Goal: Obtain resource: Obtain resource

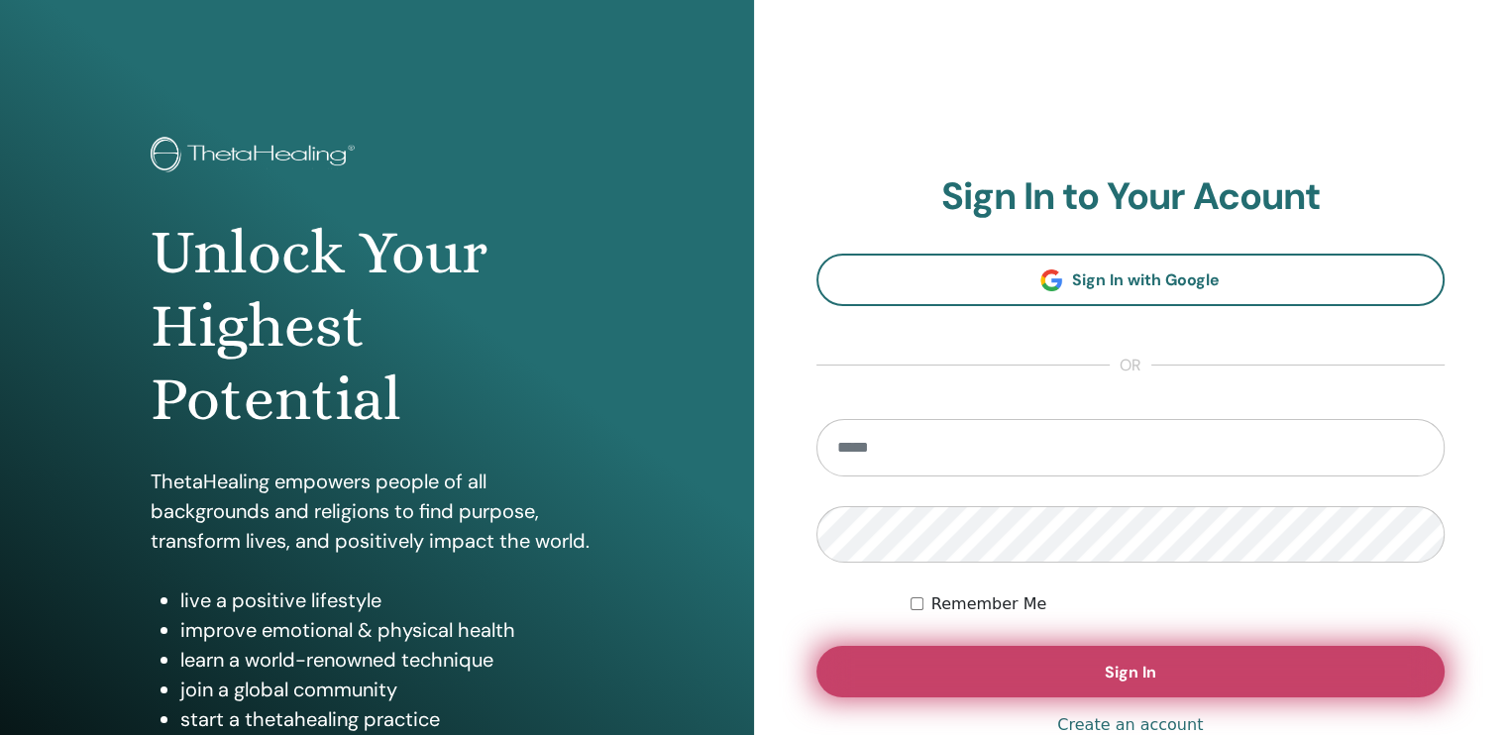
type input "**********"
click at [1028, 648] on button "Sign In" at bounding box center [1131, 672] width 629 height 52
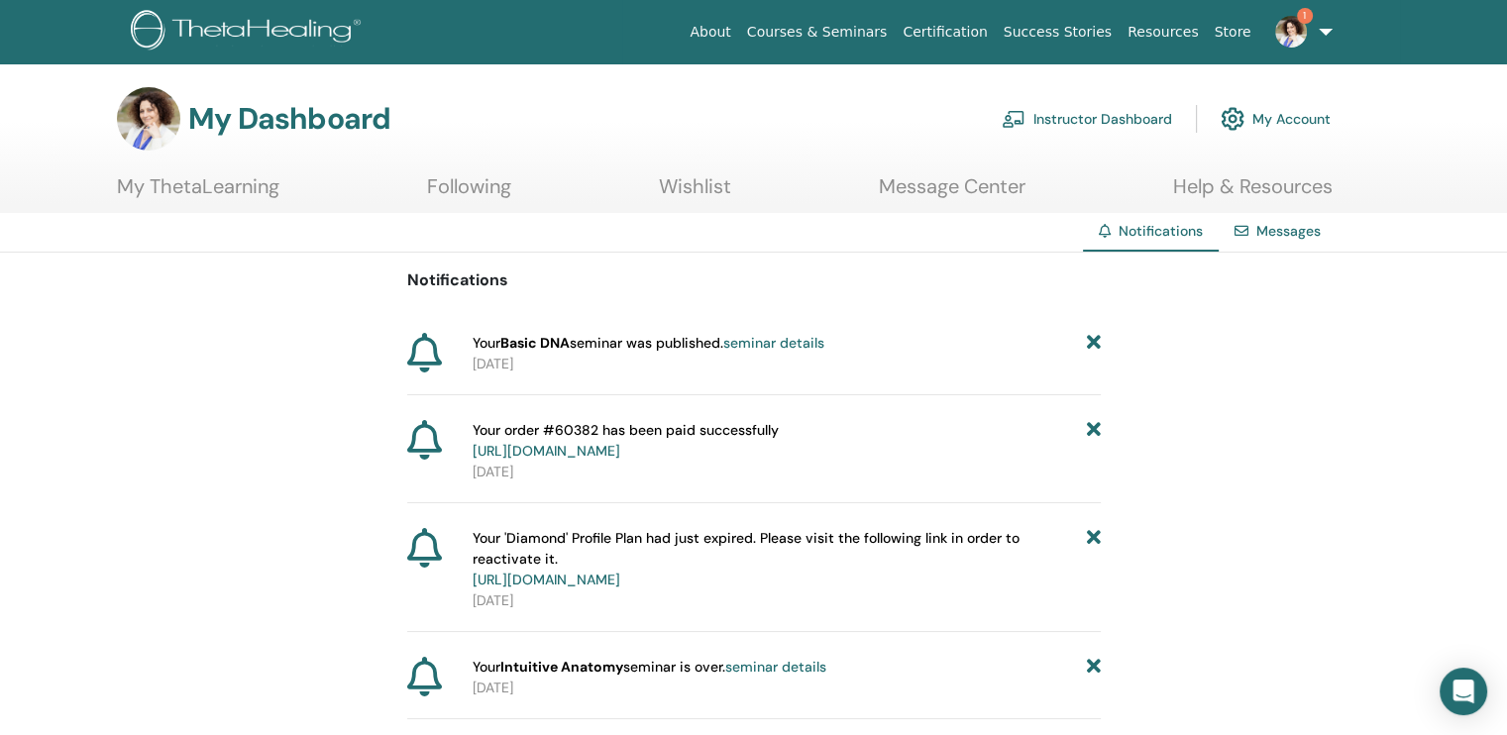
click at [1135, 114] on link "Instructor Dashboard" at bounding box center [1087, 119] width 170 height 44
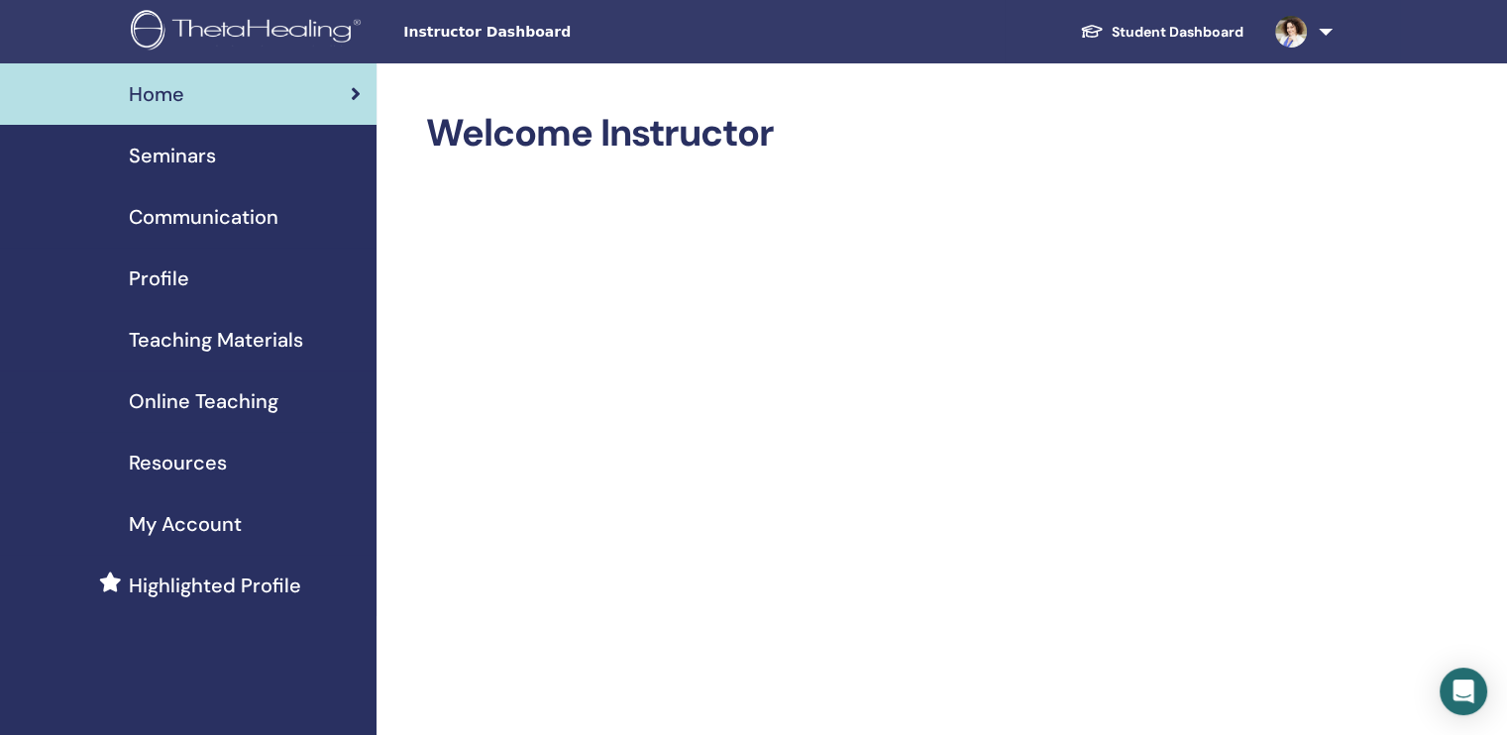
click at [177, 471] on span "Resources" at bounding box center [178, 463] width 98 height 30
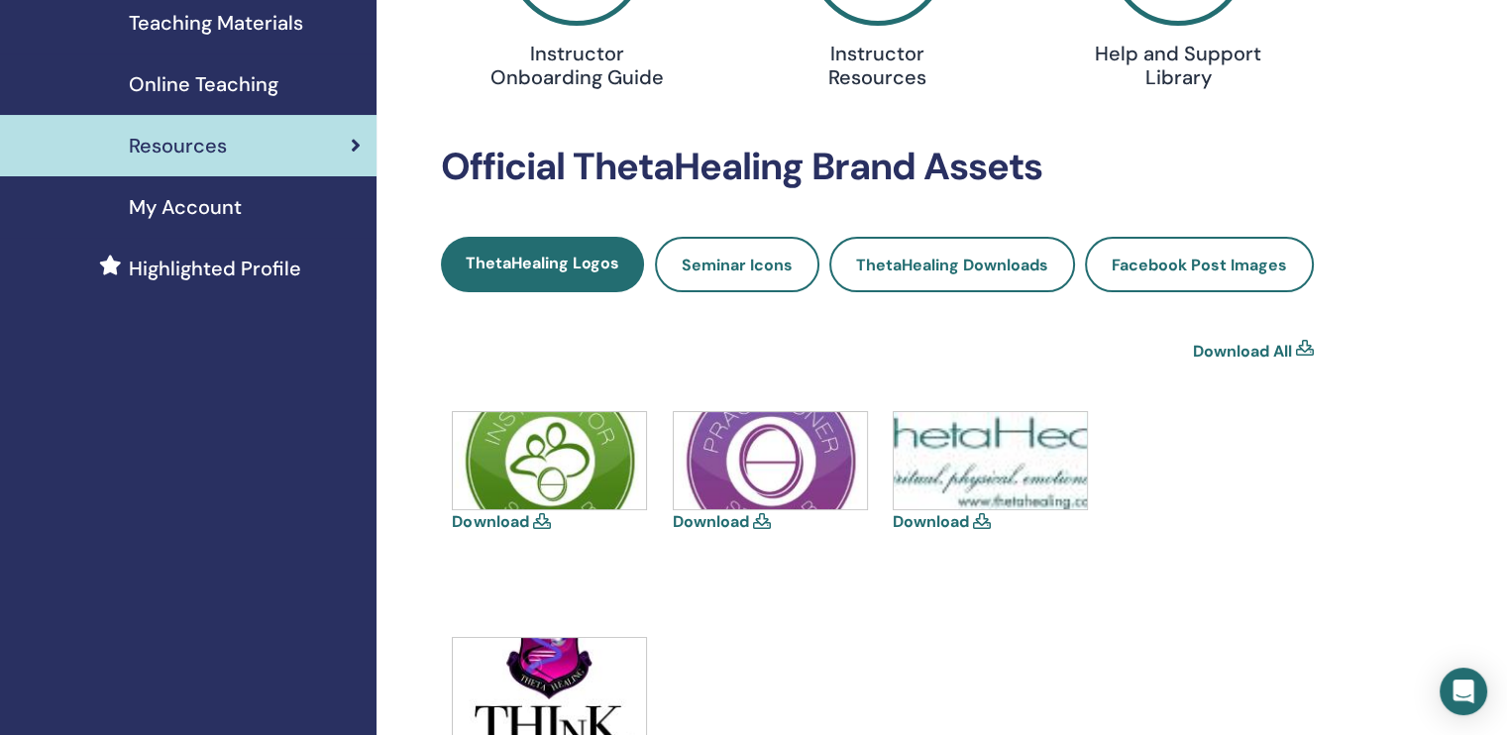
scroll to position [297, 0]
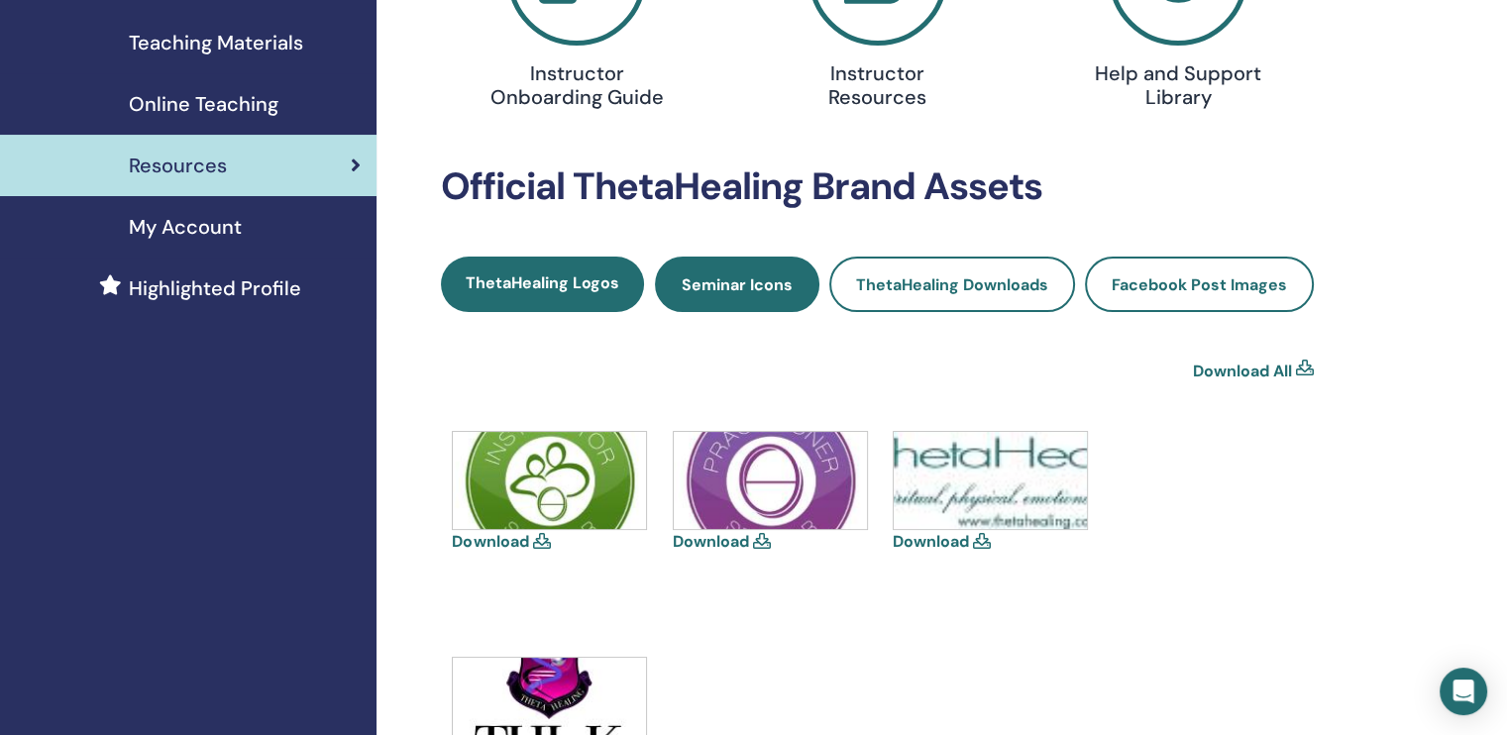
click at [753, 286] on span "Seminar Icons" at bounding box center [737, 285] width 111 height 21
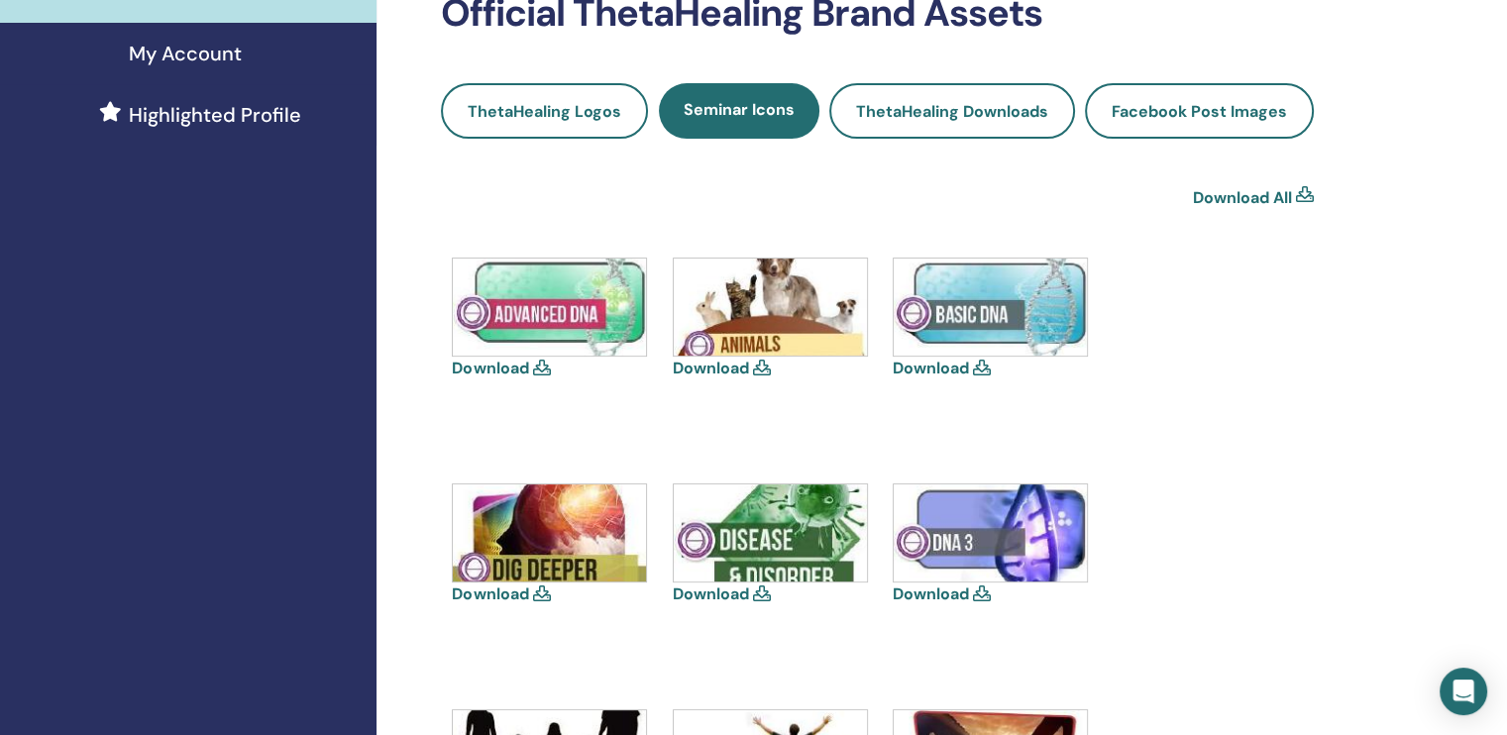
scroll to position [495, 0]
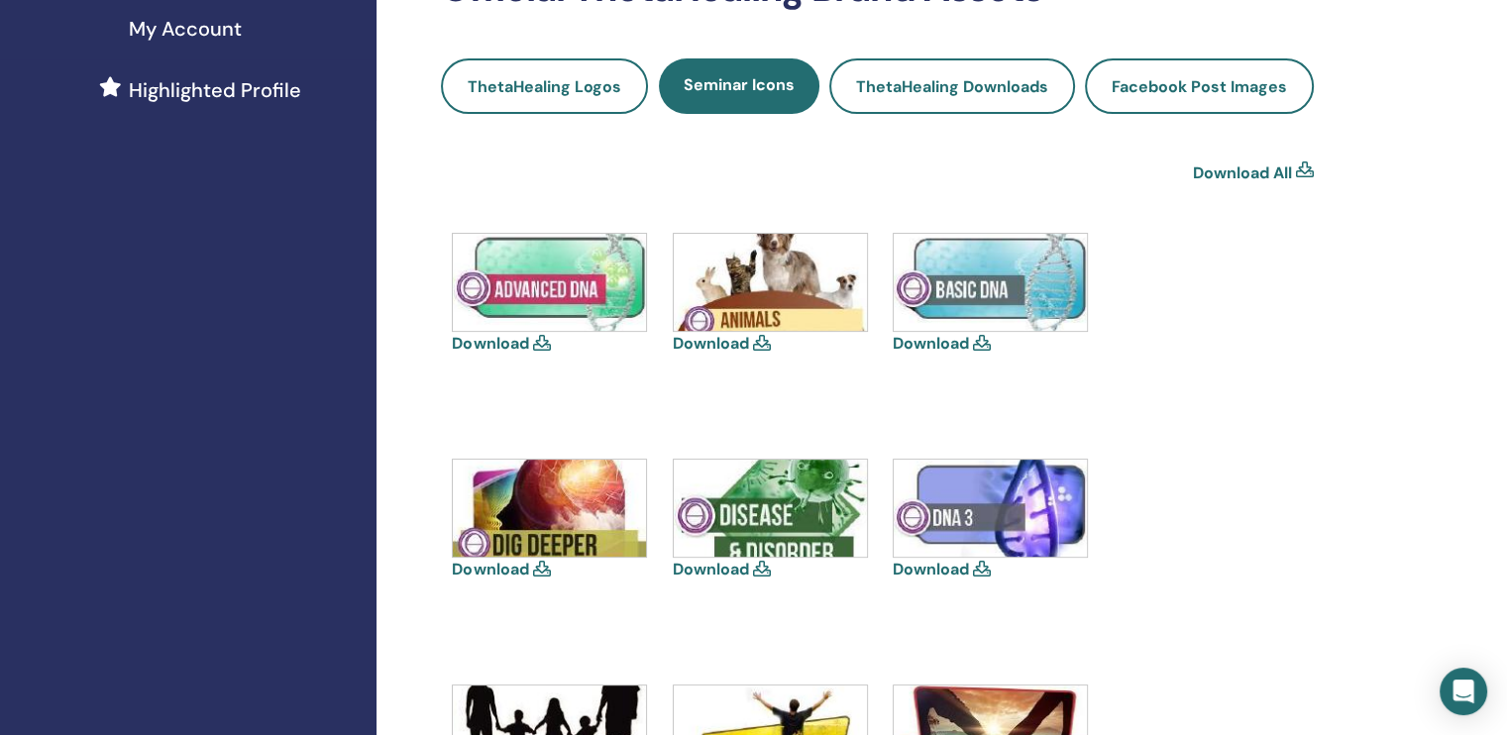
click at [960, 296] on img at bounding box center [990, 282] width 193 height 97
click at [979, 344] on icon at bounding box center [982, 343] width 18 height 16
click at [1024, 286] on img at bounding box center [990, 282] width 193 height 97
click at [916, 340] on link "Download" at bounding box center [931, 343] width 76 height 21
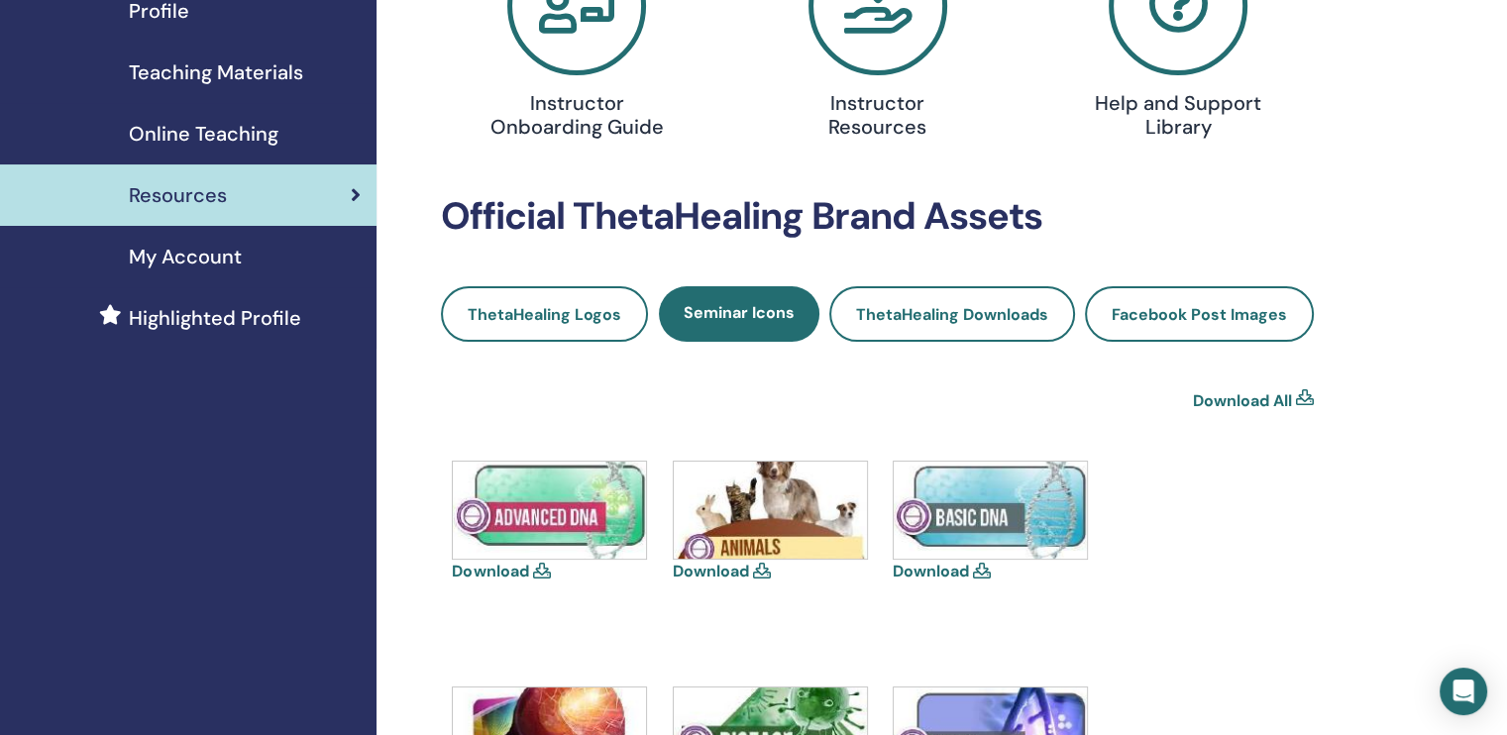
scroll to position [0, 0]
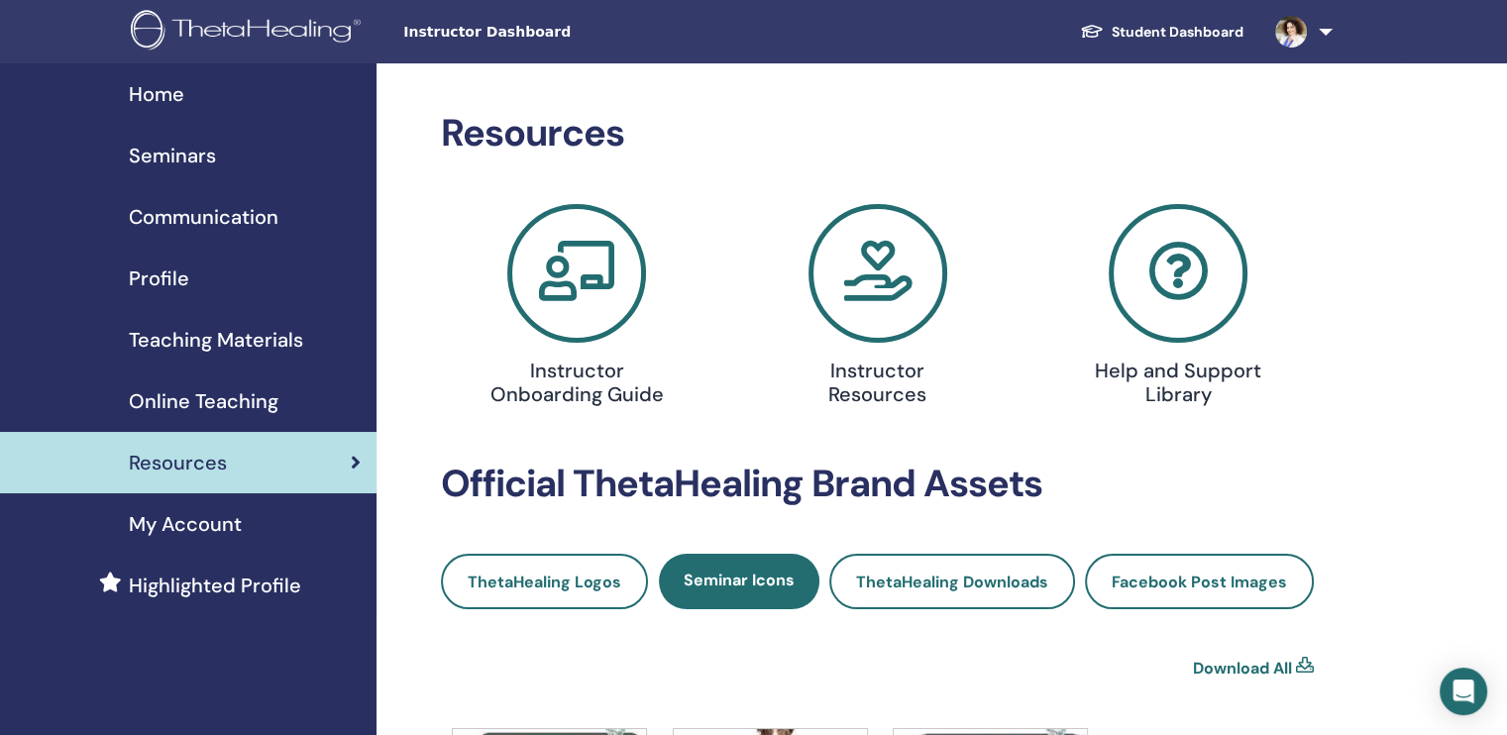
click at [225, 156] on div "Seminars" at bounding box center [188, 156] width 345 height 30
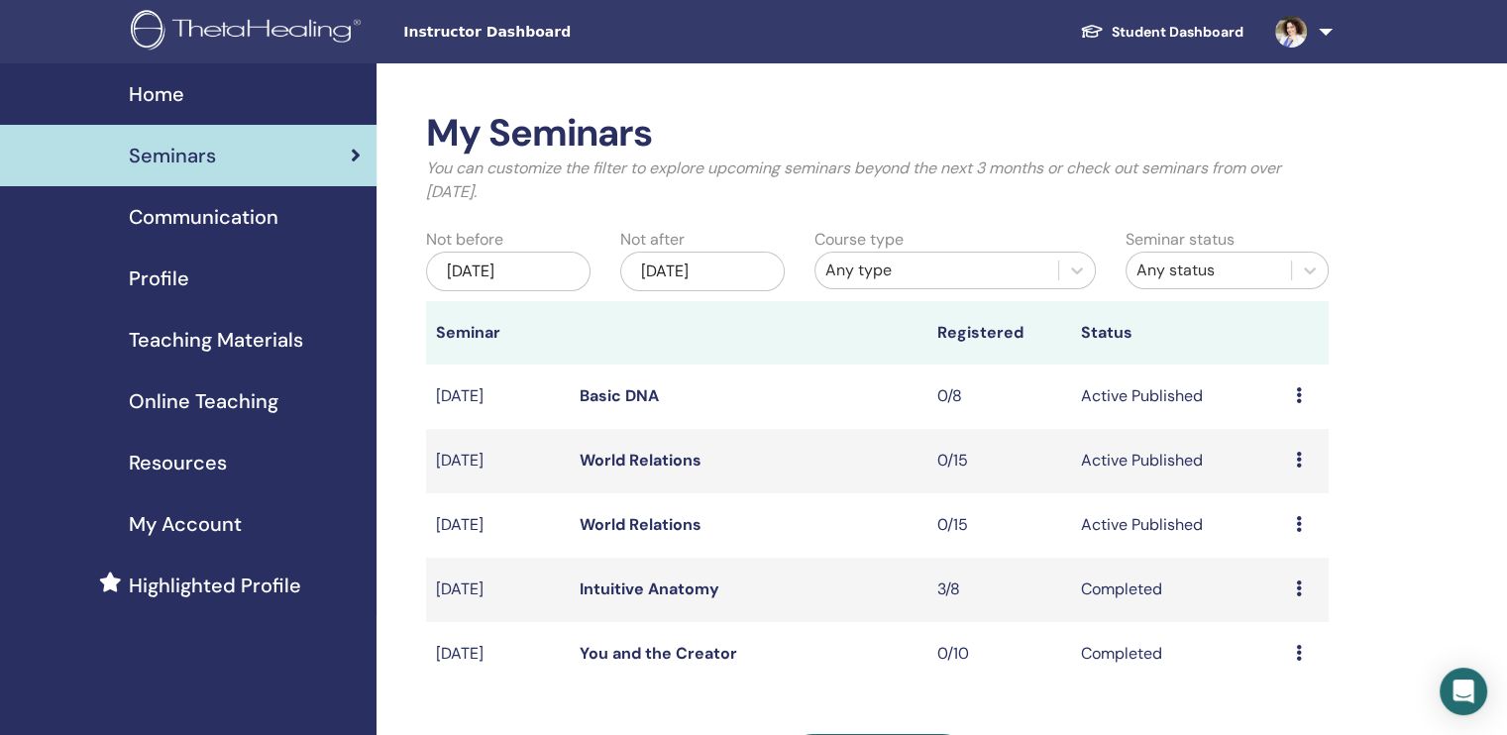
click at [605, 393] on link "Basic DNA" at bounding box center [619, 395] width 79 height 21
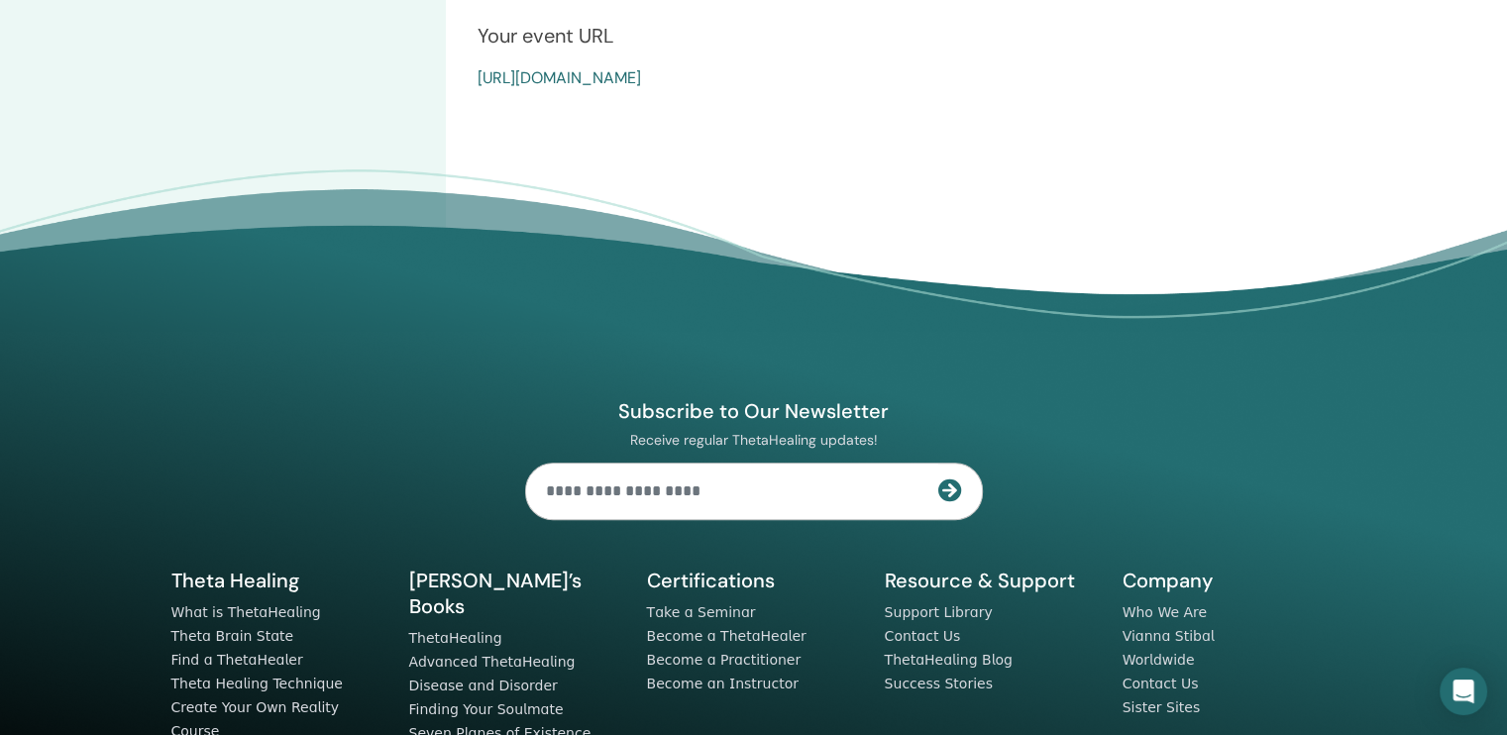
scroll to position [595, 0]
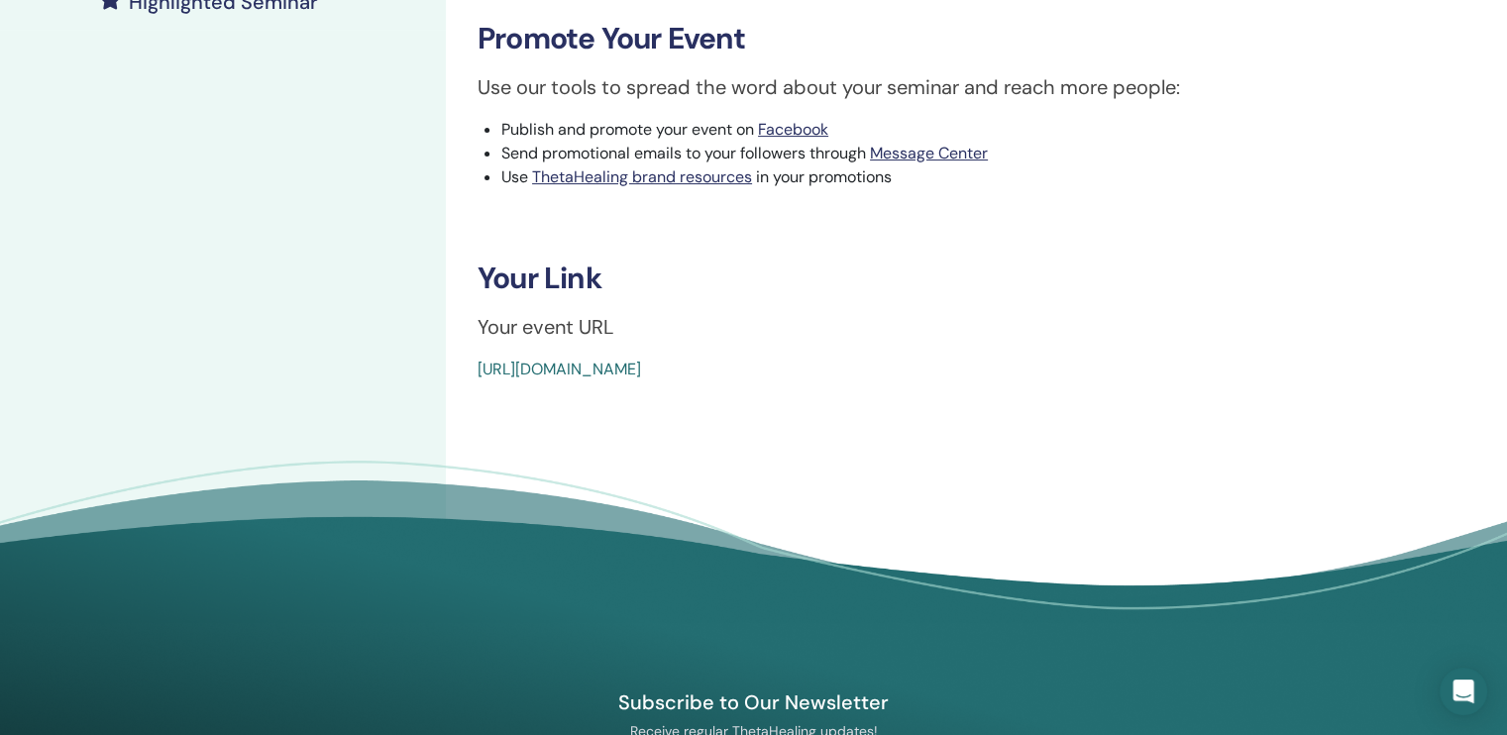
drag, startPoint x: 935, startPoint y: 364, endPoint x: 460, endPoint y: 361, distance: 474.7
copy link "[URL][DOMAIN_NAME]"
click at [998, 364] on div "[URL][DOMAIN_NAME]" at bounding box center [870, 370] width 785 height 24
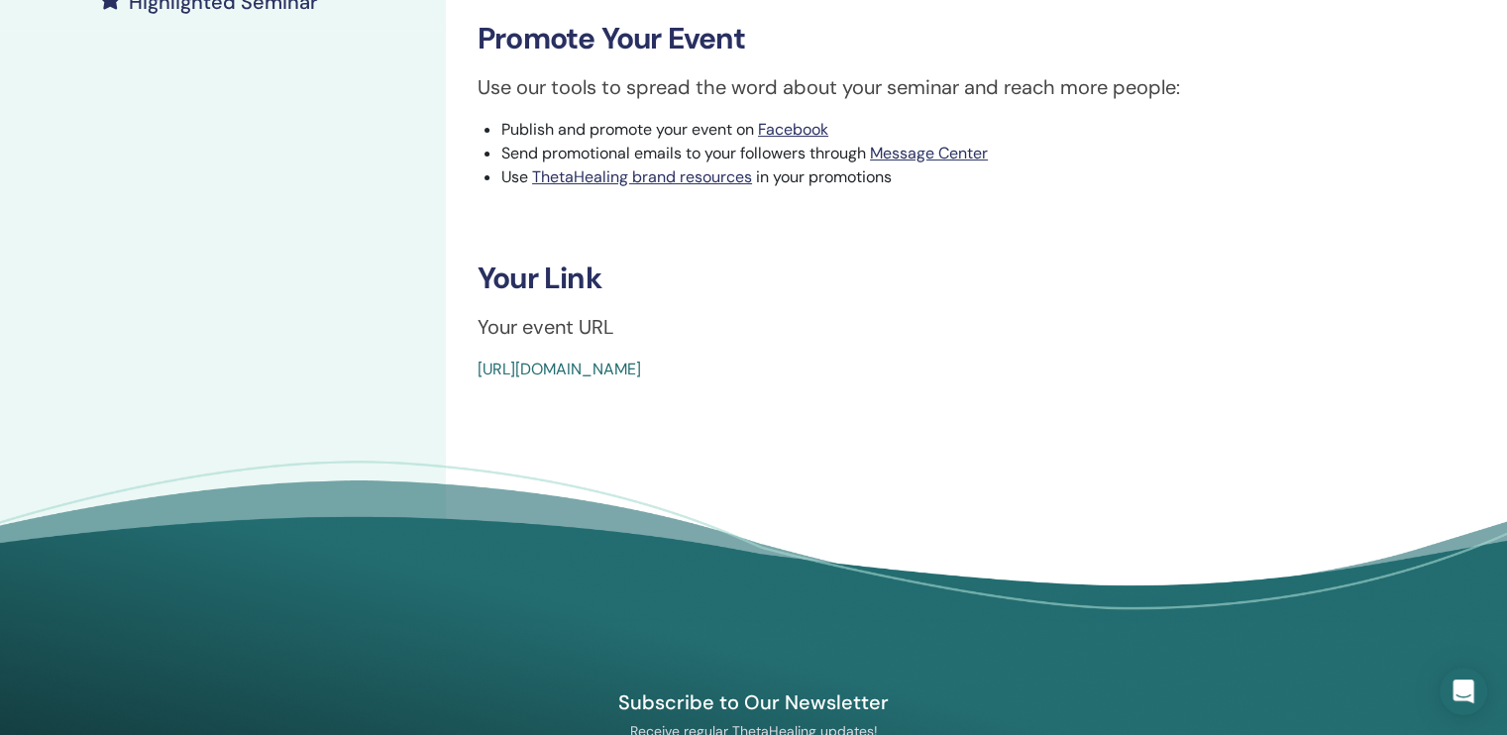
drag, startPoint x: 959, startPoint y: 365, endPoint x: 472, endPoint y: 379, distance: 487.8
copy link "[URL][DOMAIN_NAME]"
